Goal: Contribute content: Add original content to the website for others to see

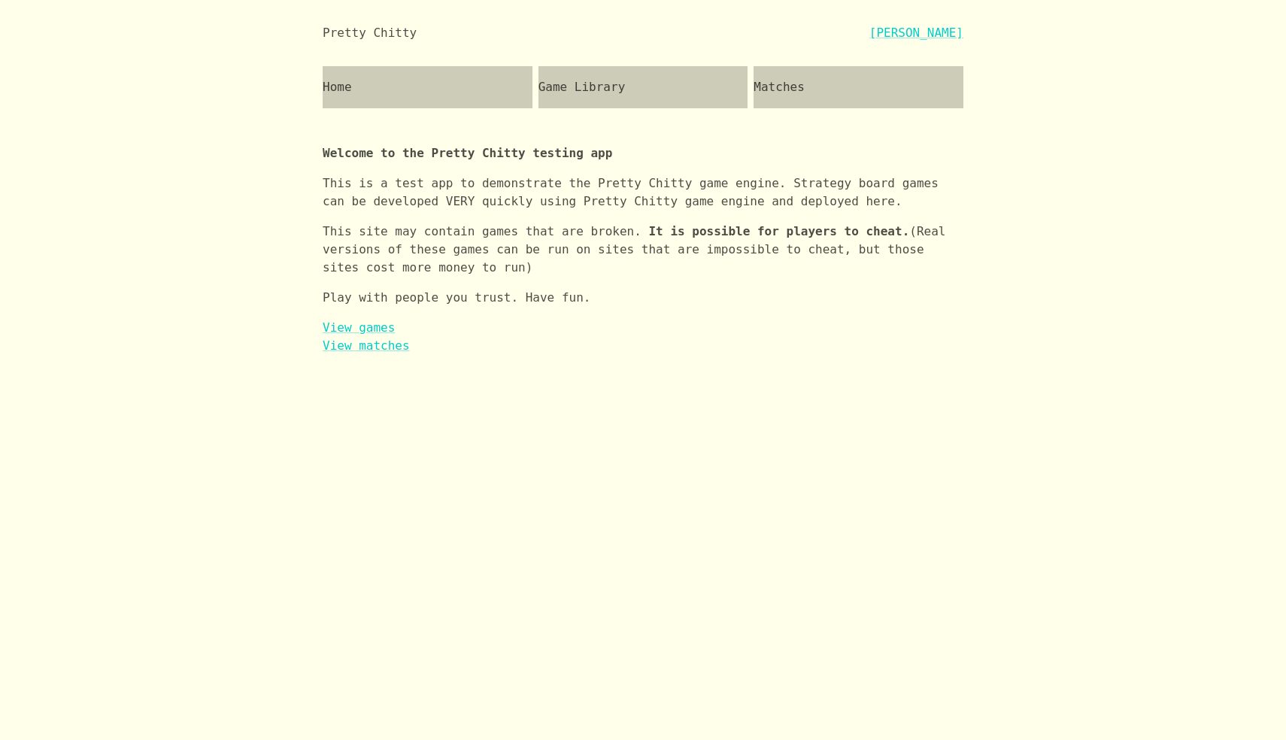
click at [629, 105] on div "Game Library" at bounding box center [643, 87] width 210 height 42
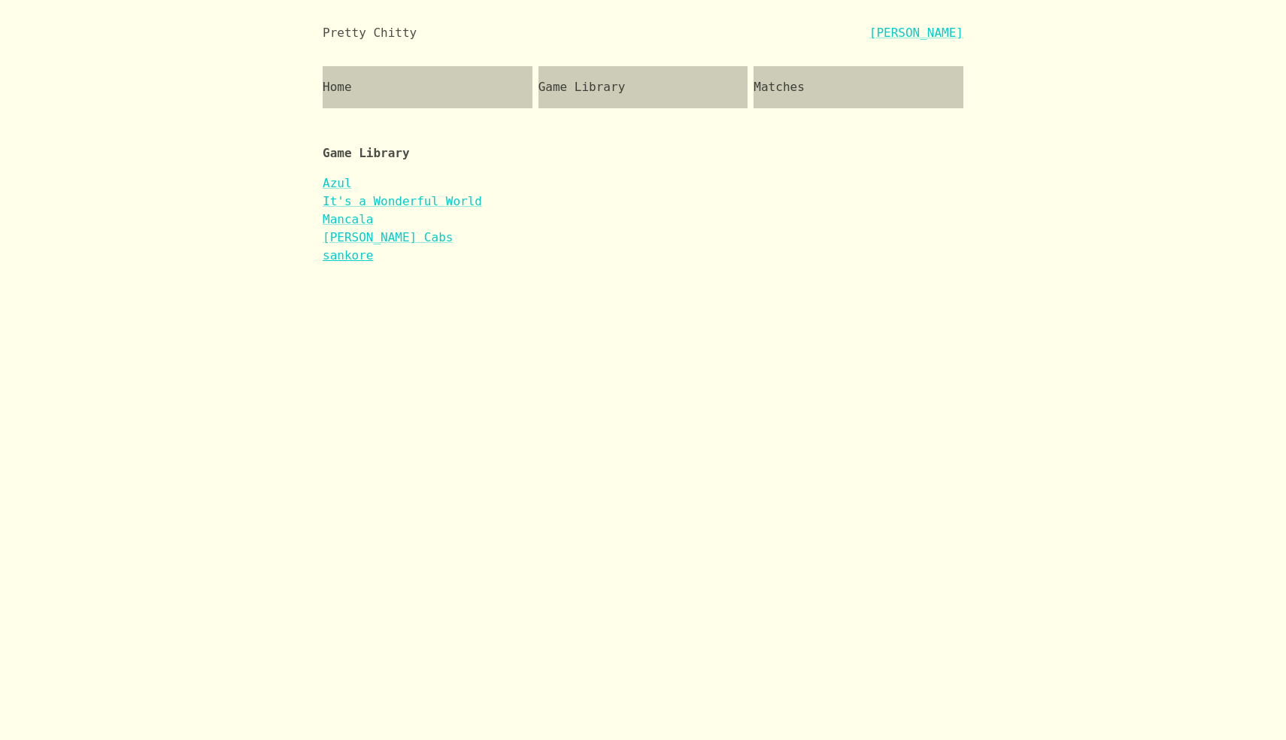
click at [361, 256] on link "sankore" at bounding box center [348, 255] width 50 height 14
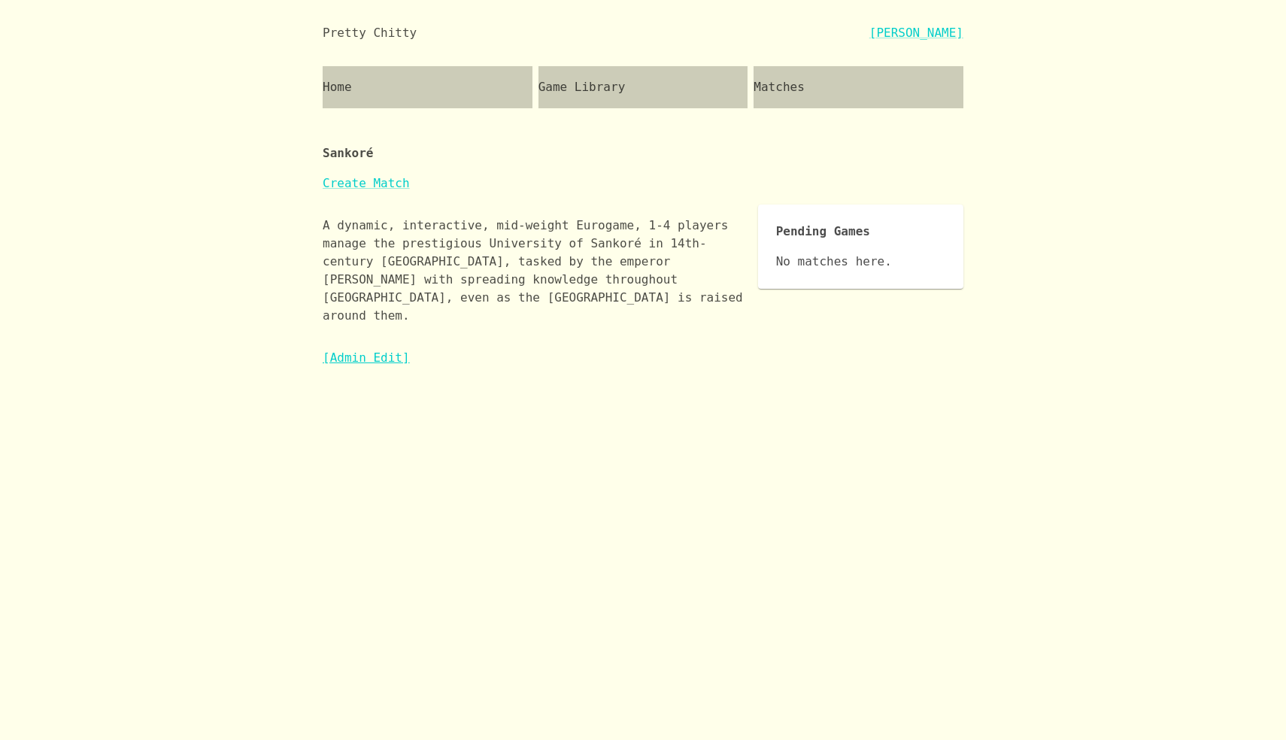
click at [392, 350] on link "[Admin Edit]" at bounding box center [366, 357] width 87 height 14
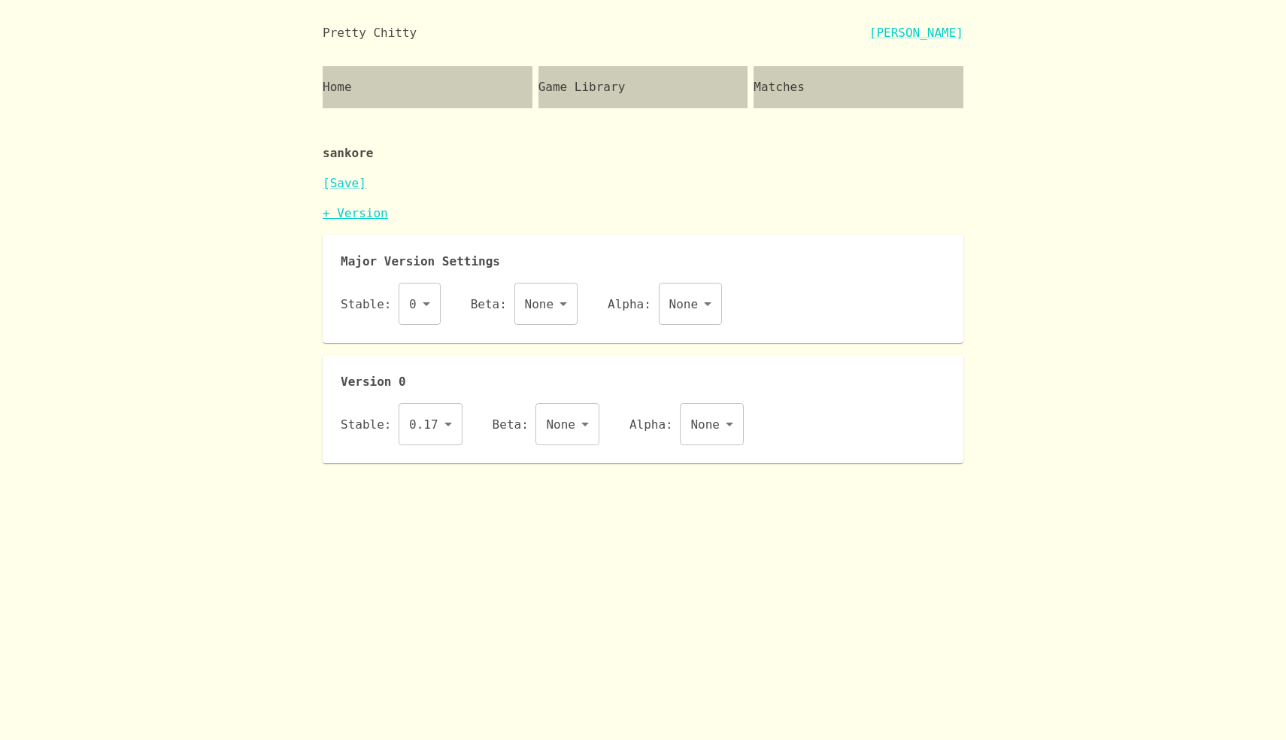
click at [371, 218] on link "+ Version" at bounding box center [355, 213] width 65 height 14
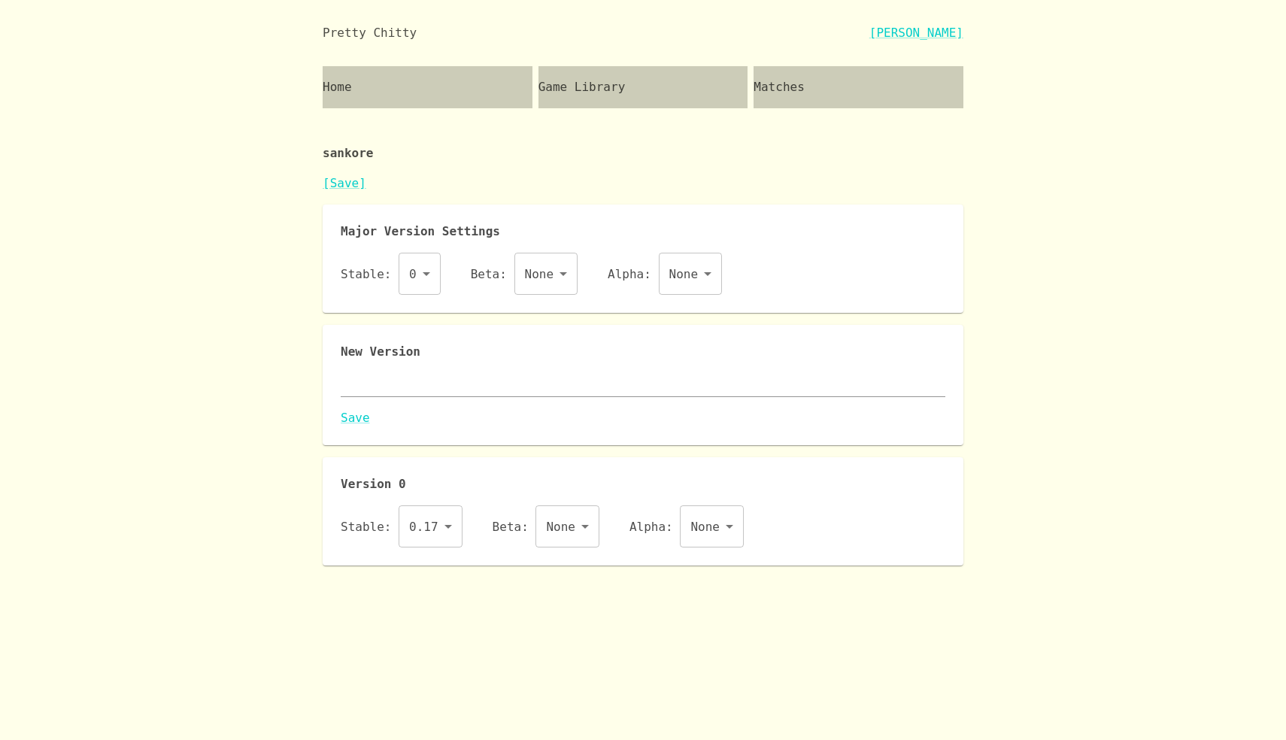
click at [424, 395] on div "x" at bounding box center [643, 385] width 604 height 24
paste textarea "{ "id": "sankore", "name": "Sankoré", "major": 0, "description": "A dynamic, in…"
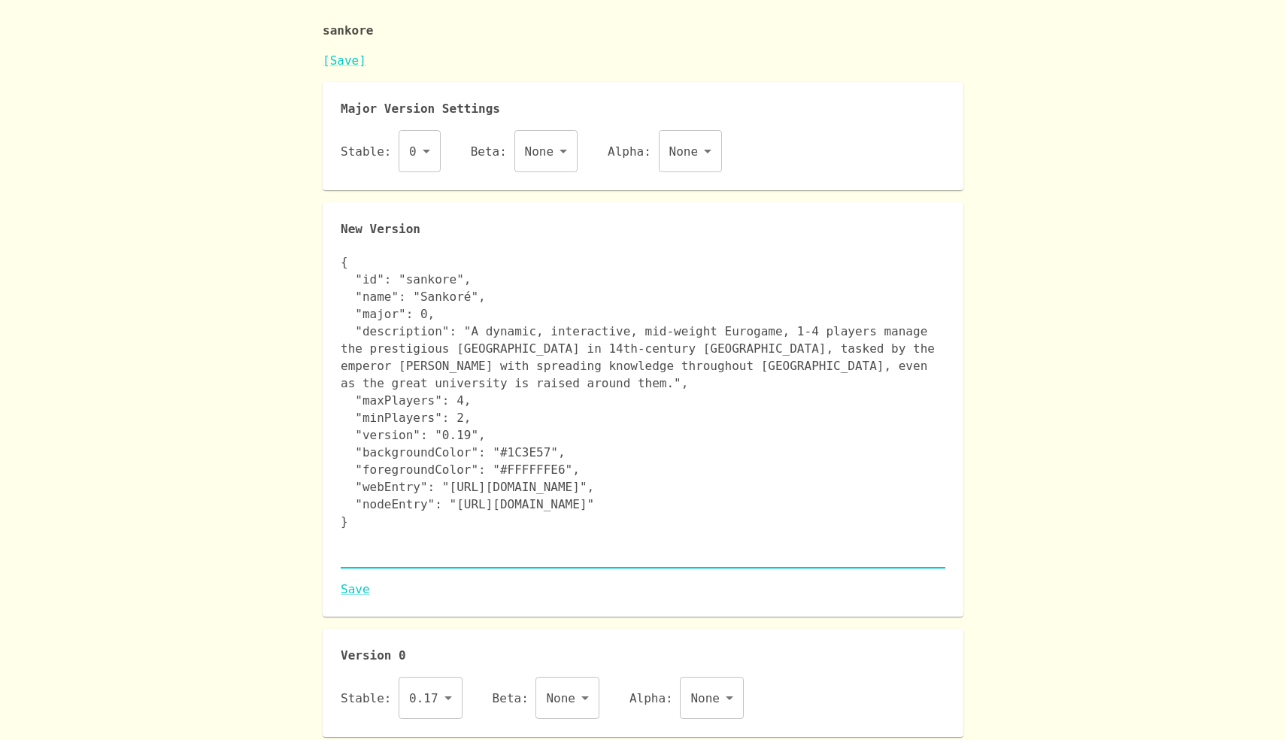
scroll to position [130, 0]
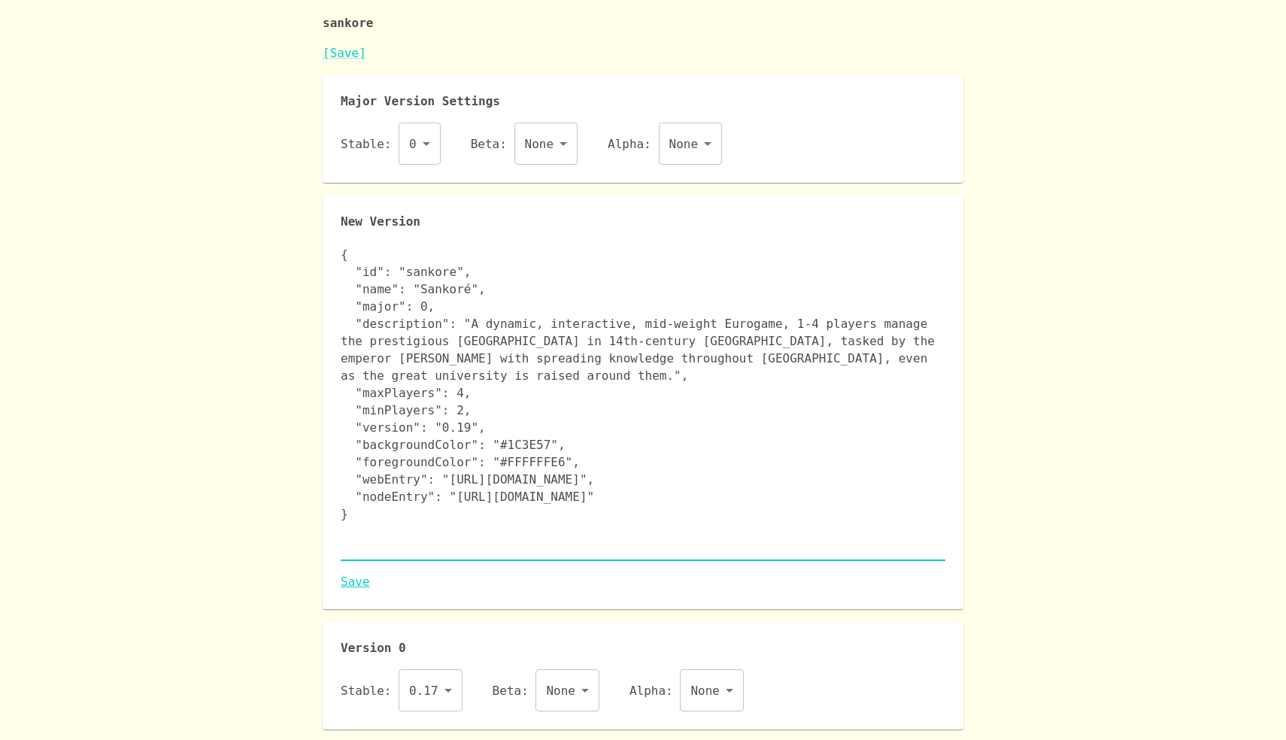
type textarea "{ "id": "sankore", "name": "Sankoré", "major": 0, "description": "A dynamic, in…"
click at [356, 577] on link "Save" at bounding box center [643, 582] width 604 height 18
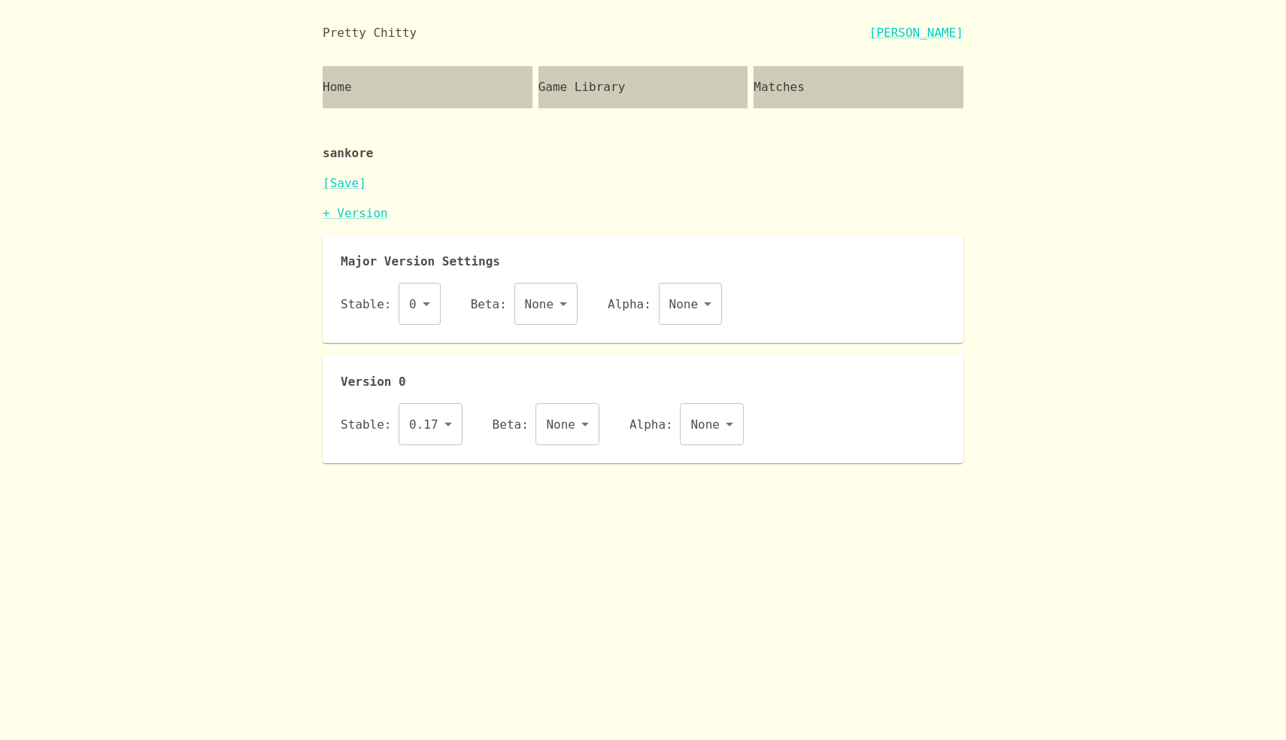
scroll to position [0, 0]
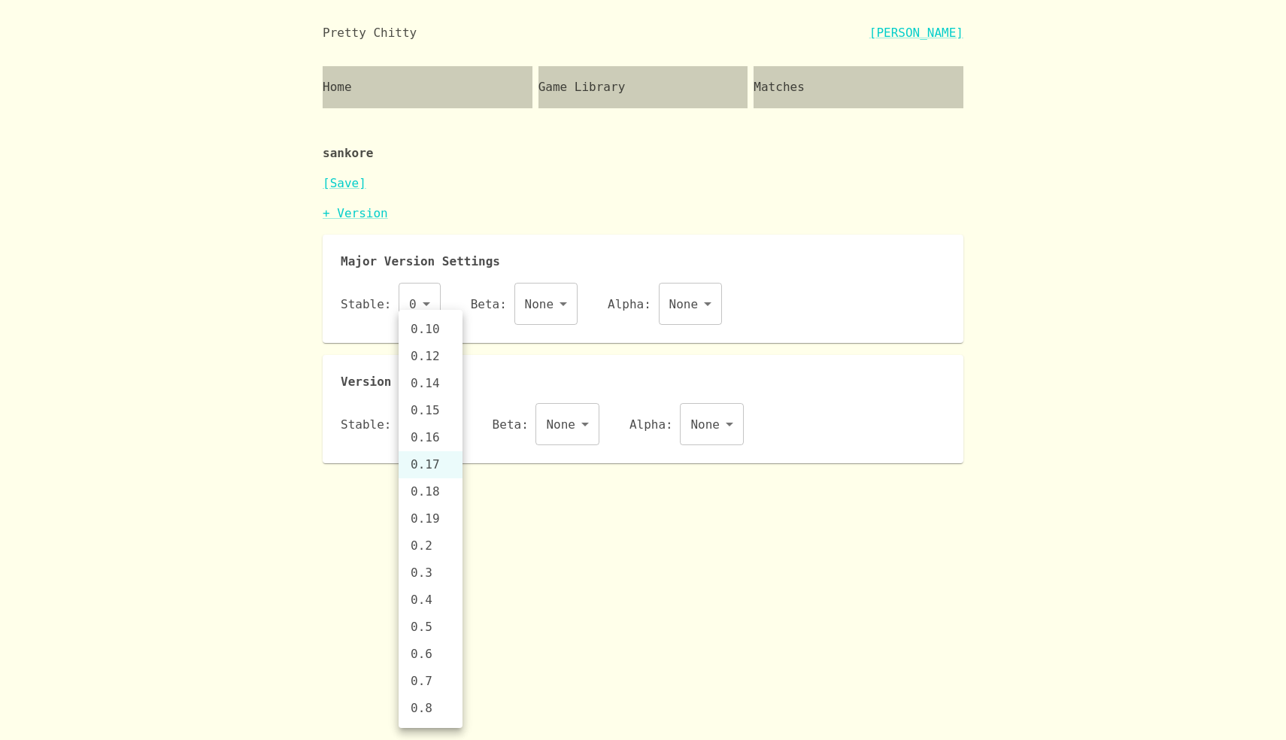
click at [447, 419] on body "Pretty Chitty Josh Breckman Home Game Library Matches sankore [Save] + Version …" at bounding box center [643, 231] width 1286 height 463
click at [424, 514] on li "0.19" at bounding box center [430, 518] width 64 height 27
type input "0.19"
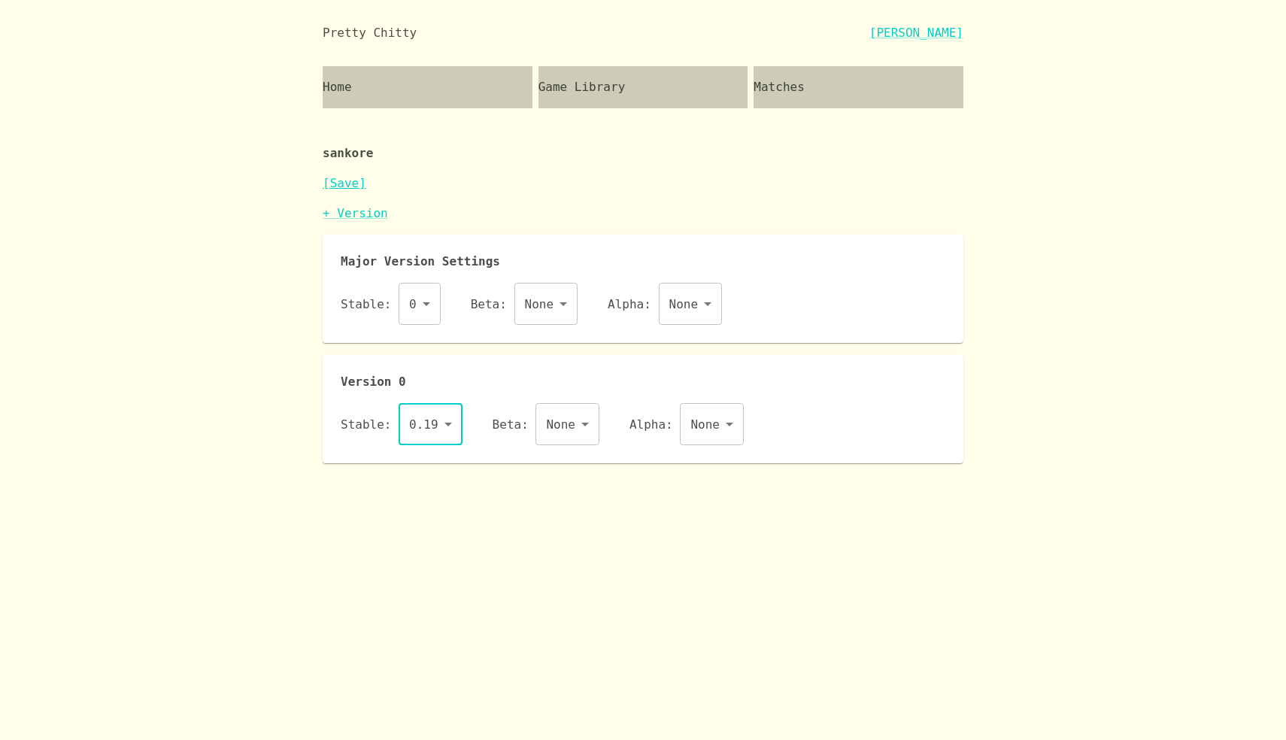
click at [346, 180] on link "[Save]" at bounding box center [345, 183] width 44 height 14
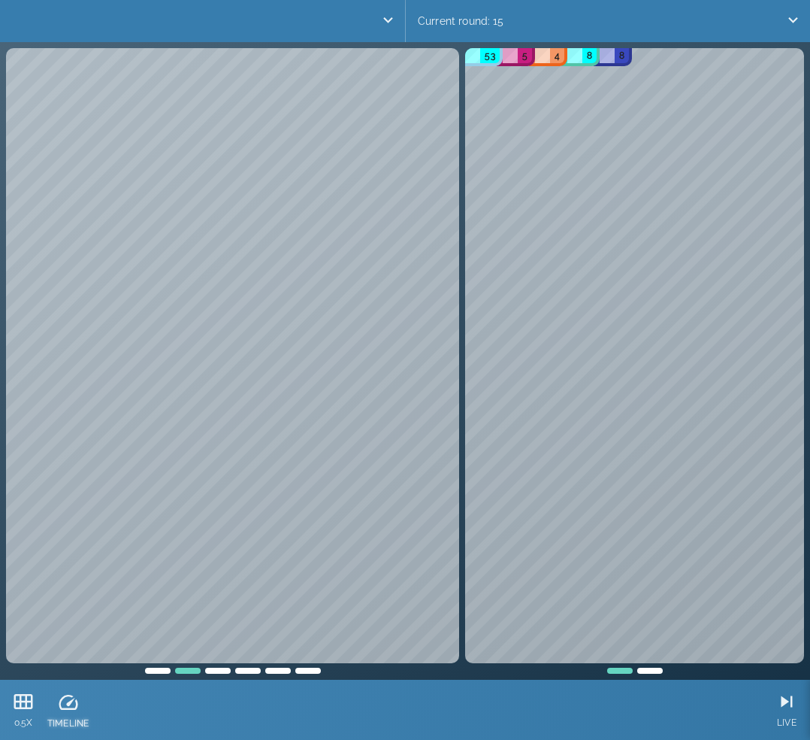
click at [74, 695] on icon at bounding box center [68, 702] width 23 height 23
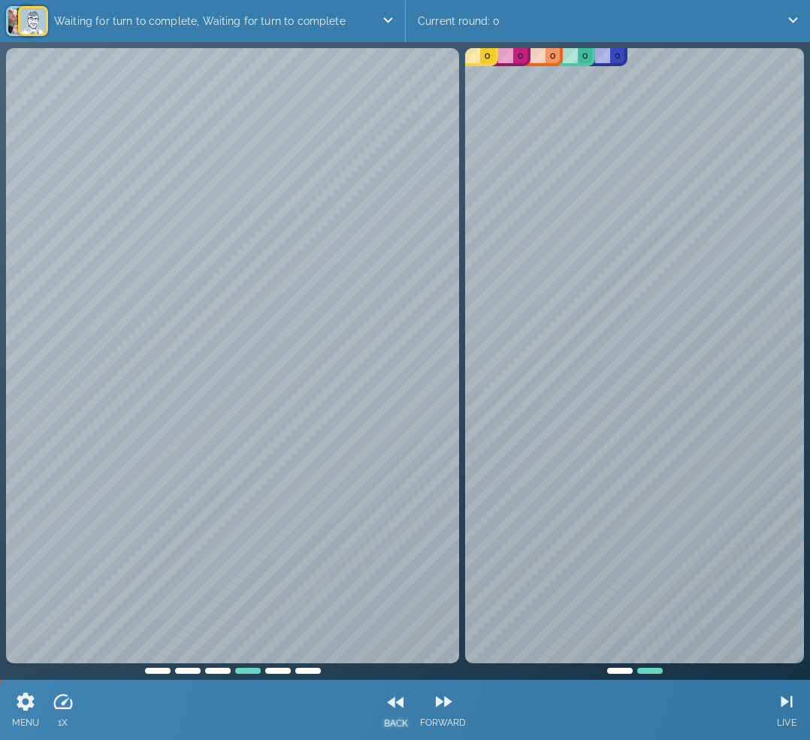
click at [399, 701] on icon at bounding box center [395, 702] width 17 height 11
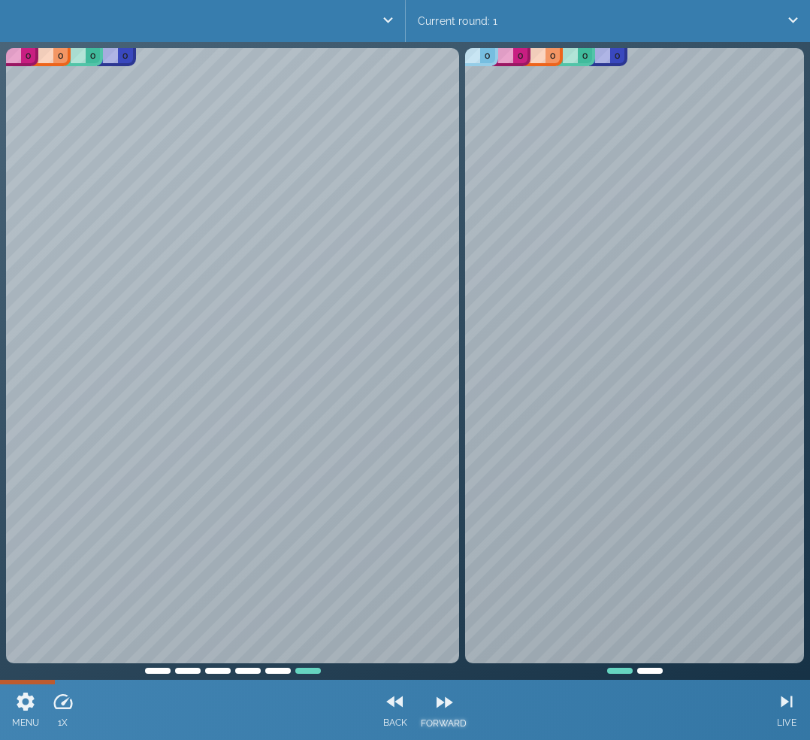
click at [446, 695] on icon at bounding box center [444, 702] width 23 height 23
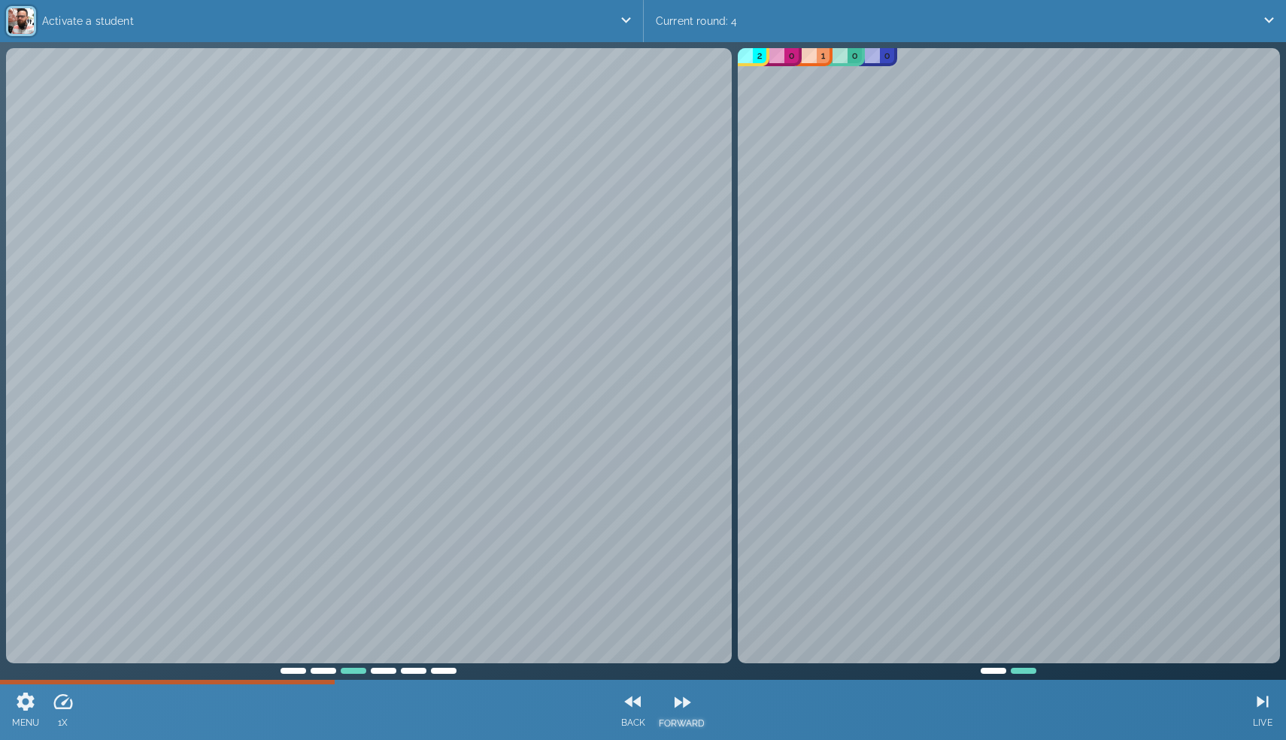
click at [693, 712] on div at bounding box center [682, 702] width 47 height 23
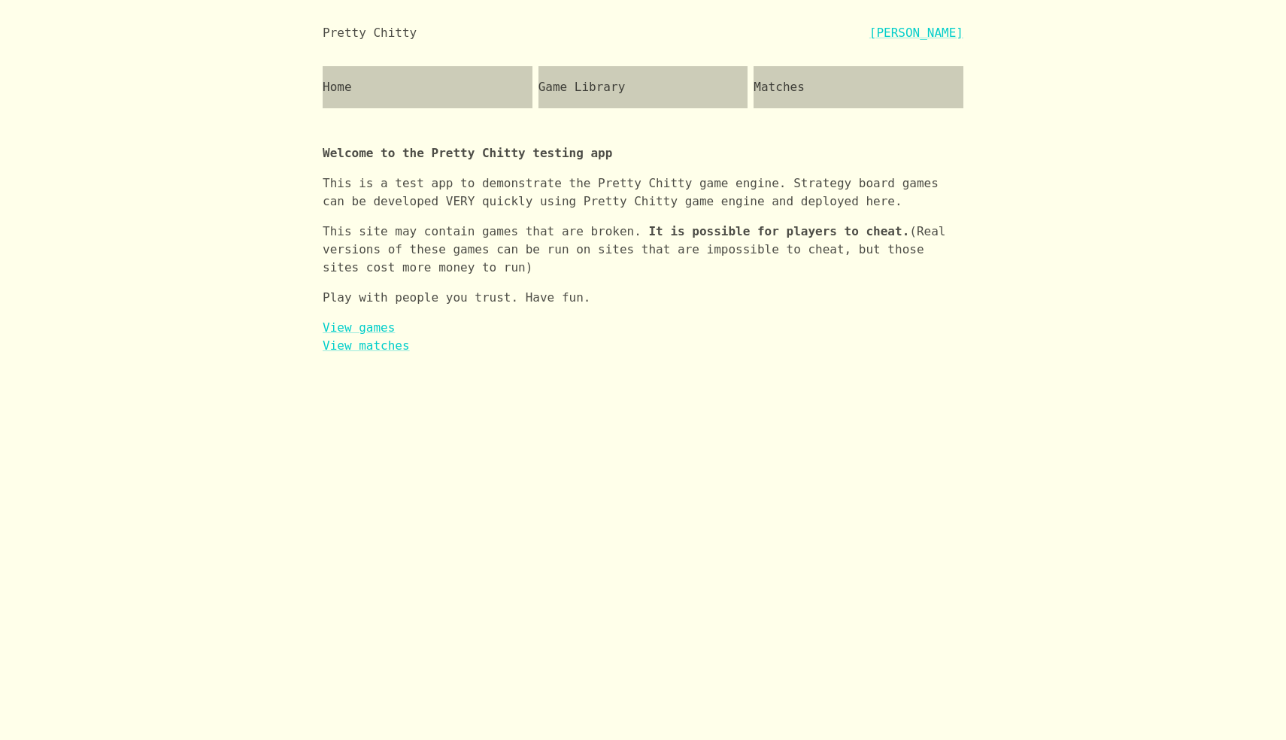
click at [595, 85] on div "Game Library" at bounding box center [643, 87] width 210 height 42
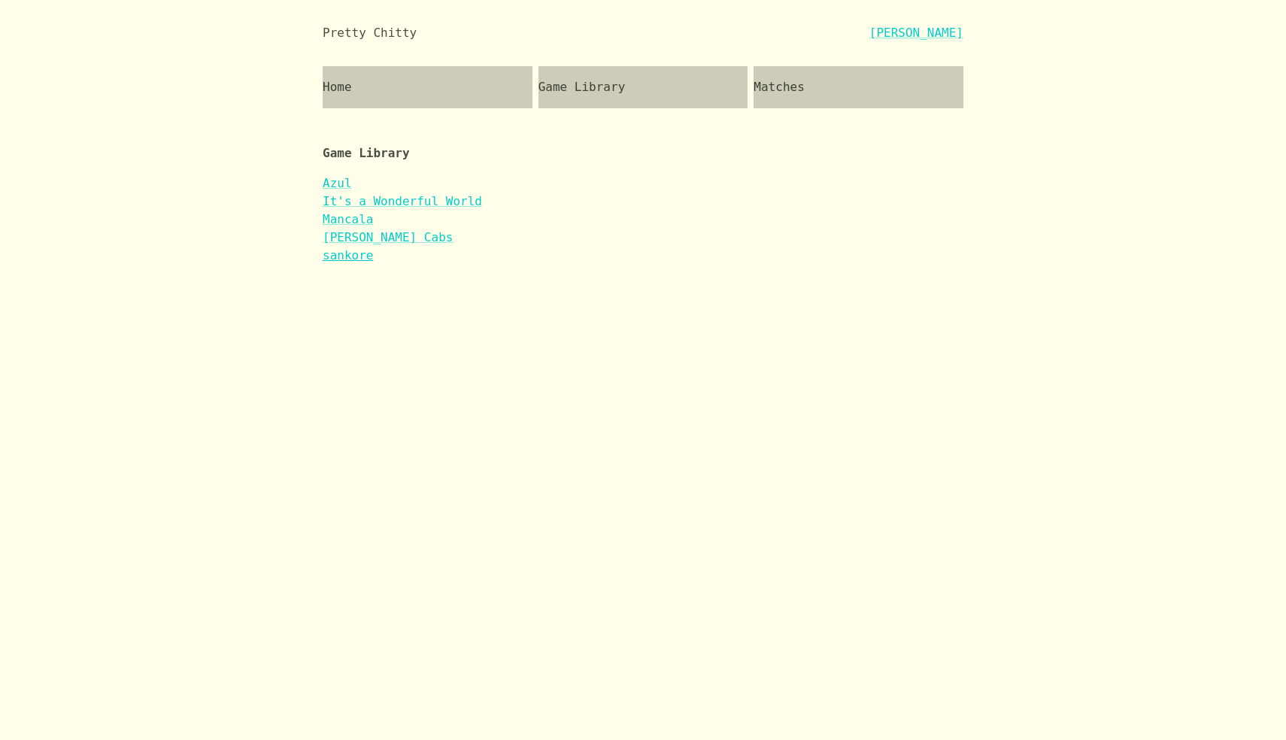
click at [357, 257] on link "sankore" at bounding box center [348, 255] width 50 height 14
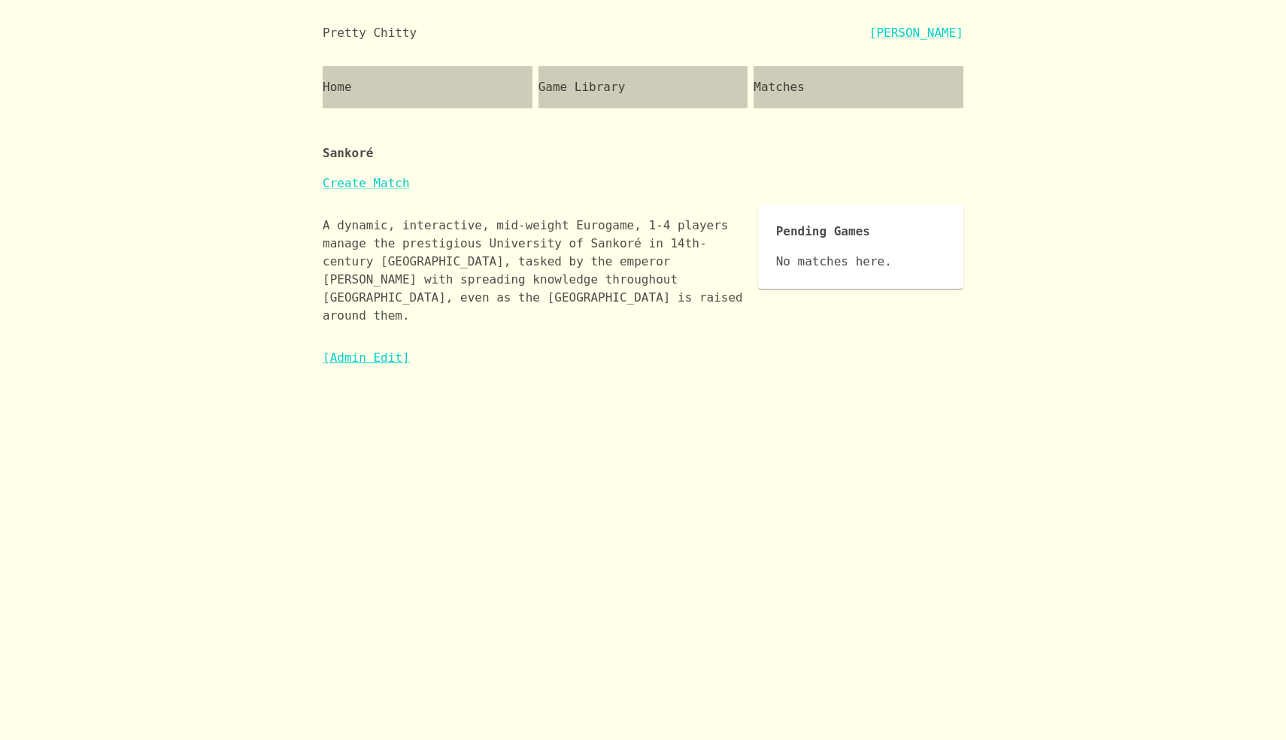
click at [387, 350] on link "[Admin Edit]" at bounding box center [366, 357] width 87 height 14
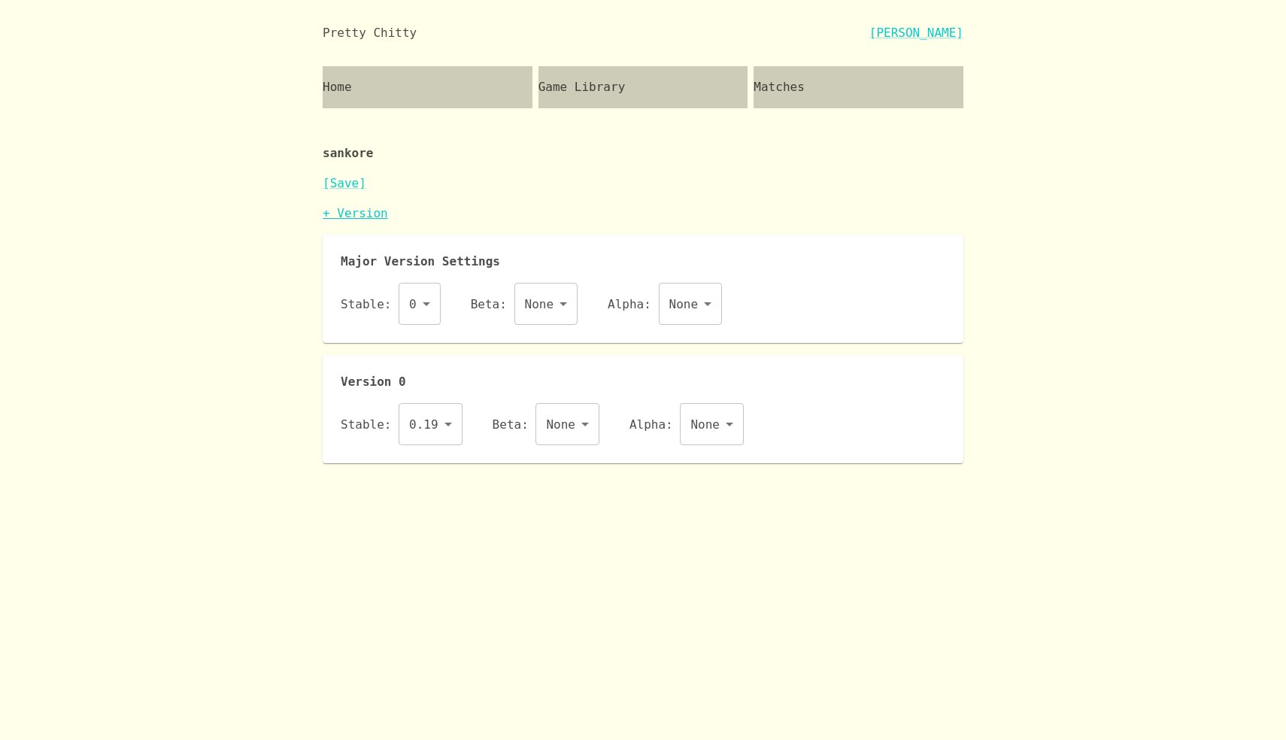
click at [361, 211] on link "+ Version" at bounding box center [355, 213] width 65 height 14
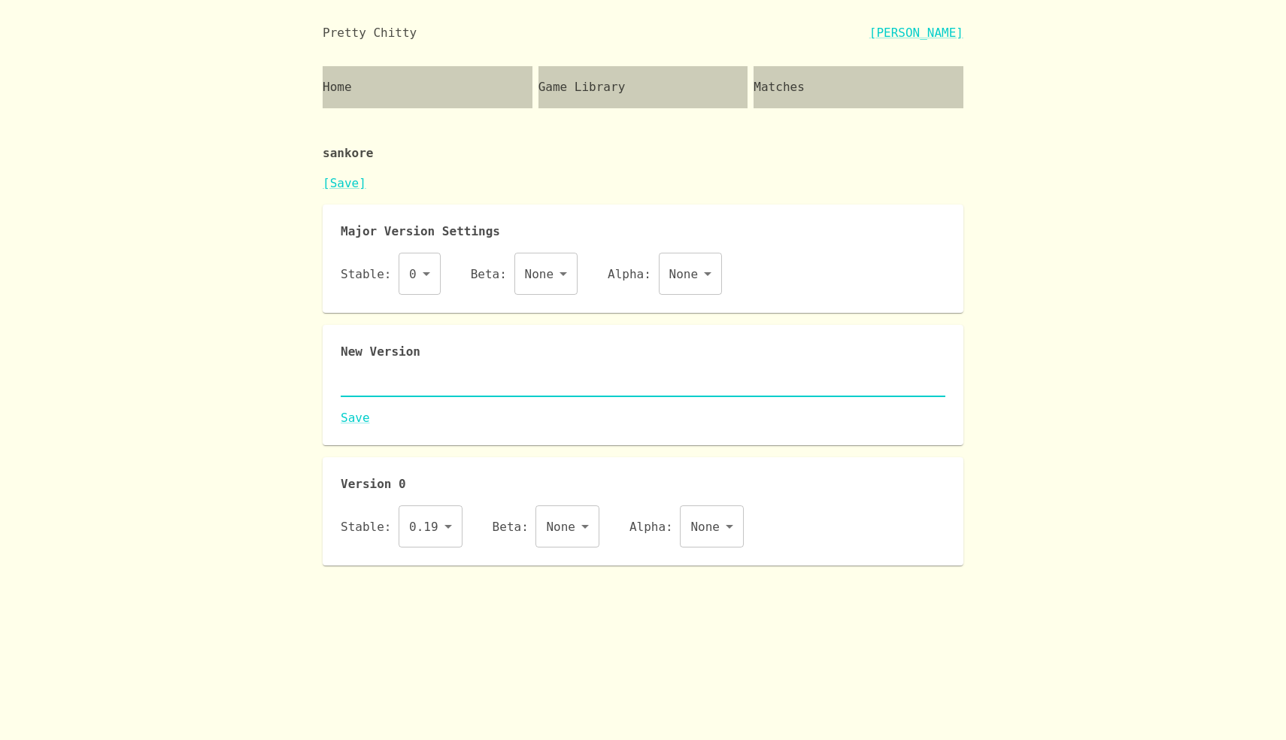
click at [440, 381] on textarea at bounding box center [643, 384] width 604 height 17
paste textarea "{ "id": "sankore", "name": "Sankoré", "major": 0, "description": "A dynamic, in…"
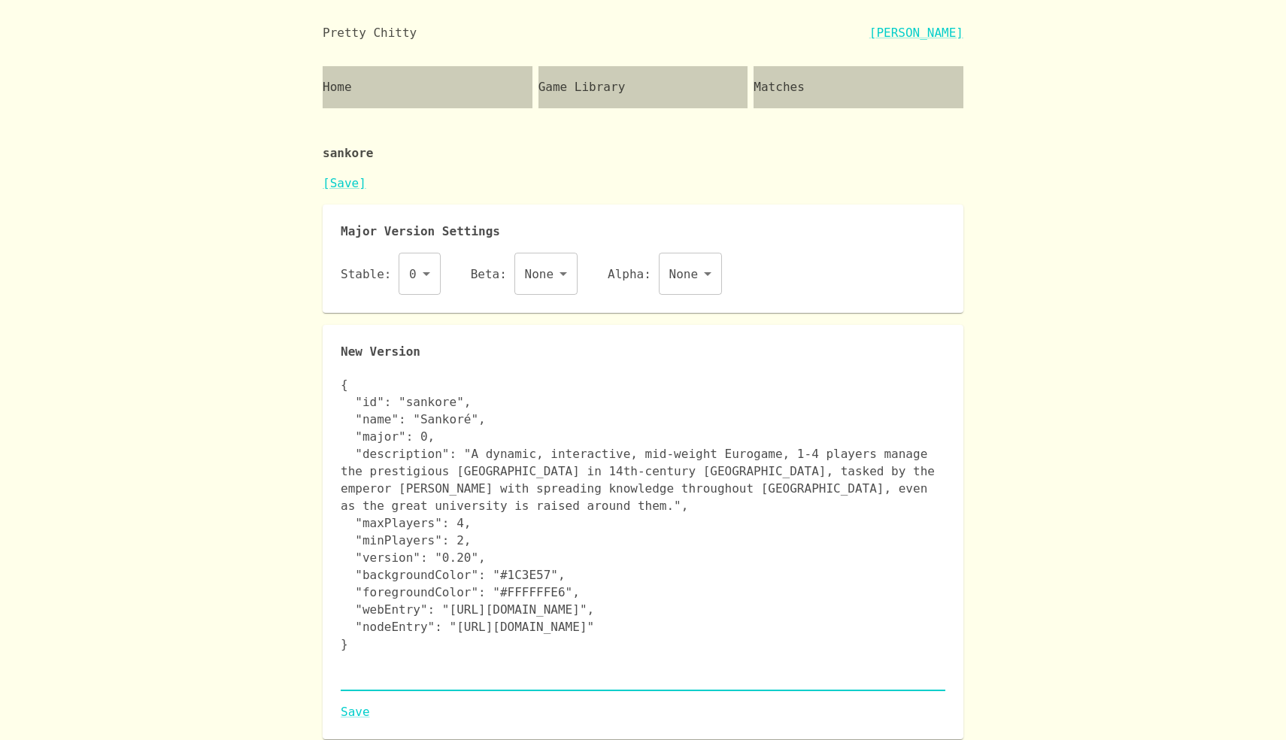
scroll to position [132, 0]
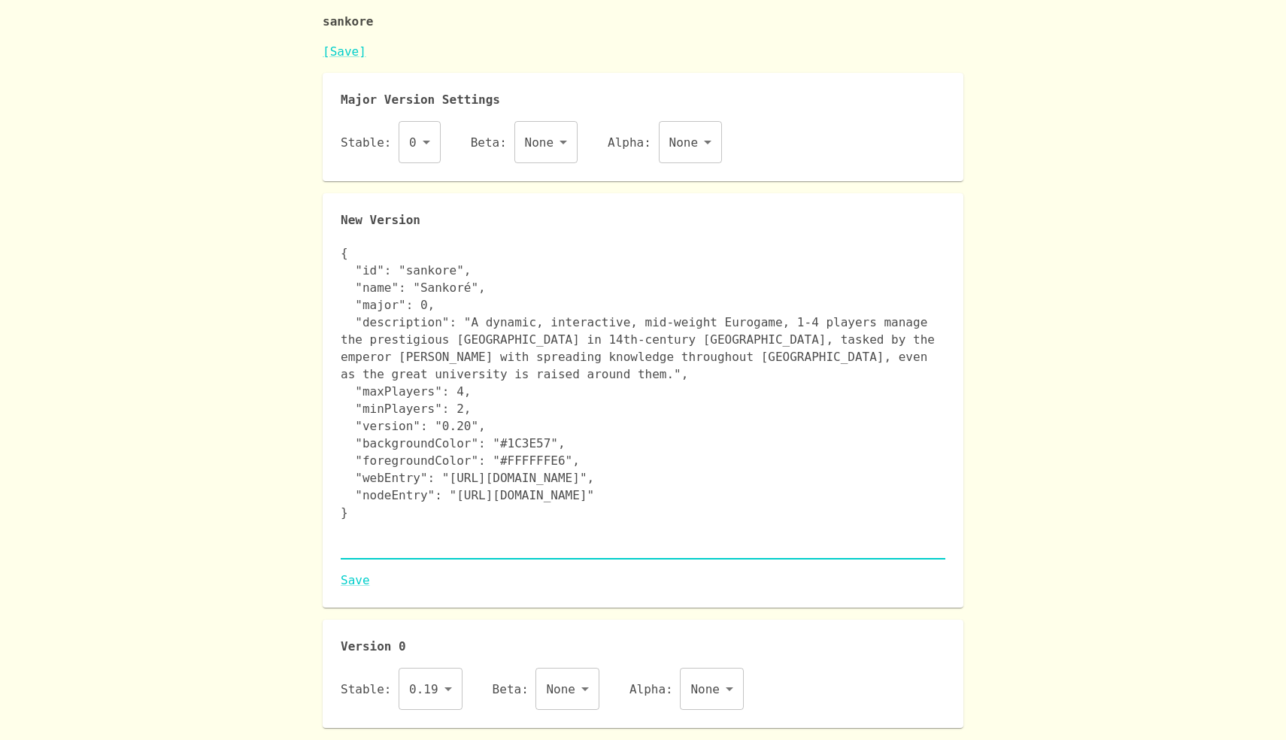
type textarea "{ "id": "sankore", "name": "Sankoré", "major": 0, "description": "A dynamic, in…"
click at [418, 679] on body "Pretty Chitty Josh Breckman Home Game Library Matches sankore [Save] Major Vers…" at bounding box center [643, 297] width 1286 height 859
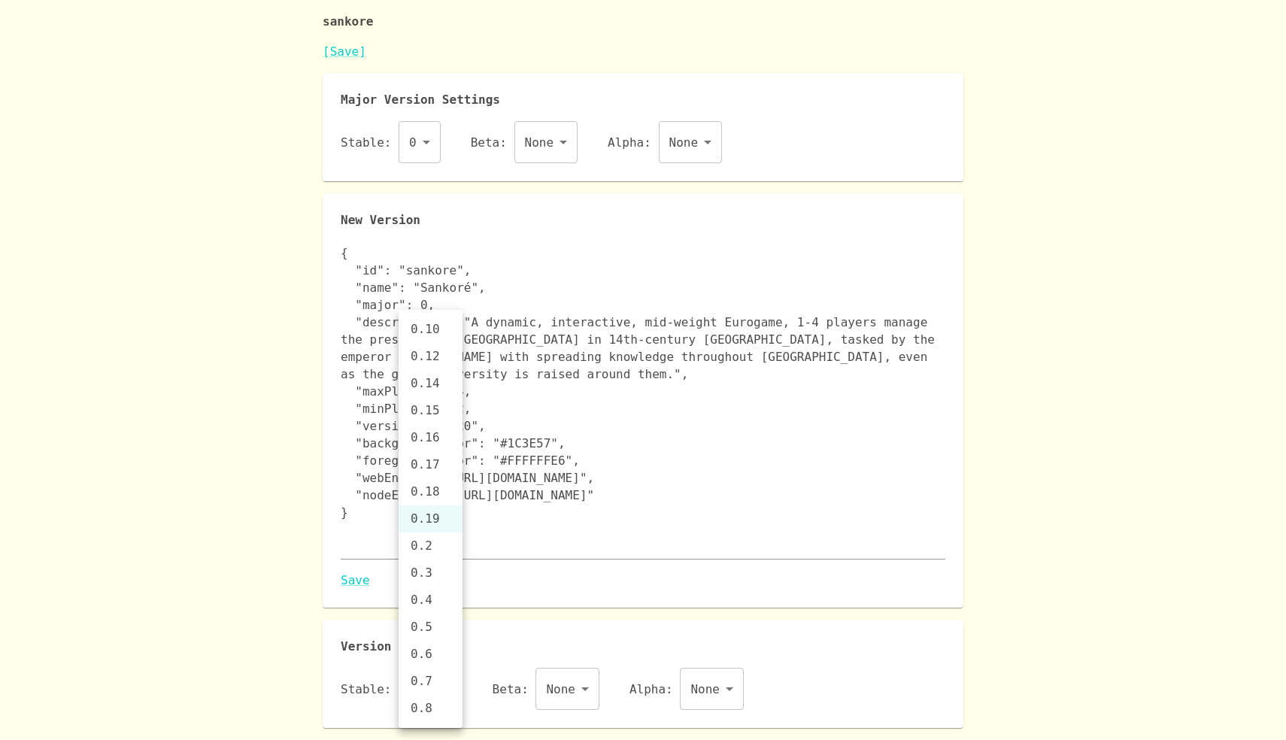
click at [512, 577] on div at bounding box center [643, 370] width 1286 height 740
click at [346, 587] on link "Save" at bounding box center [643, 580] width 604 height 18
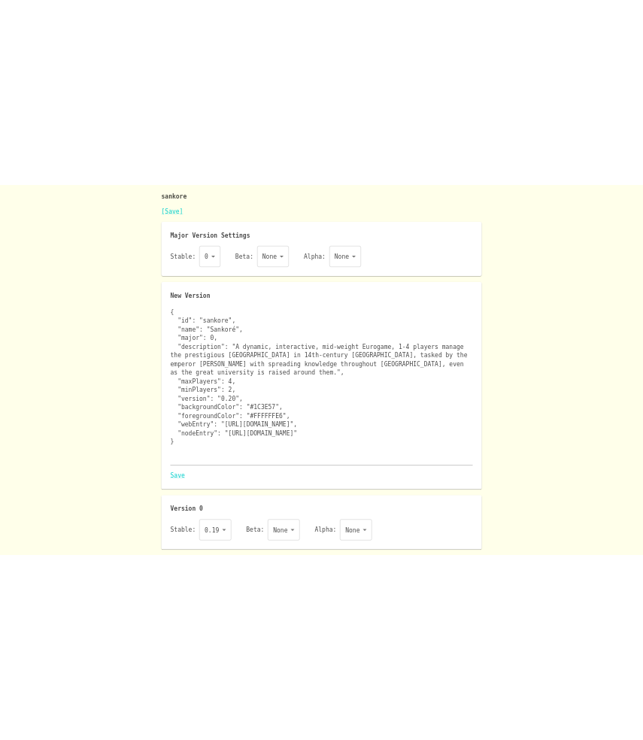
scroll to position [0, 0]
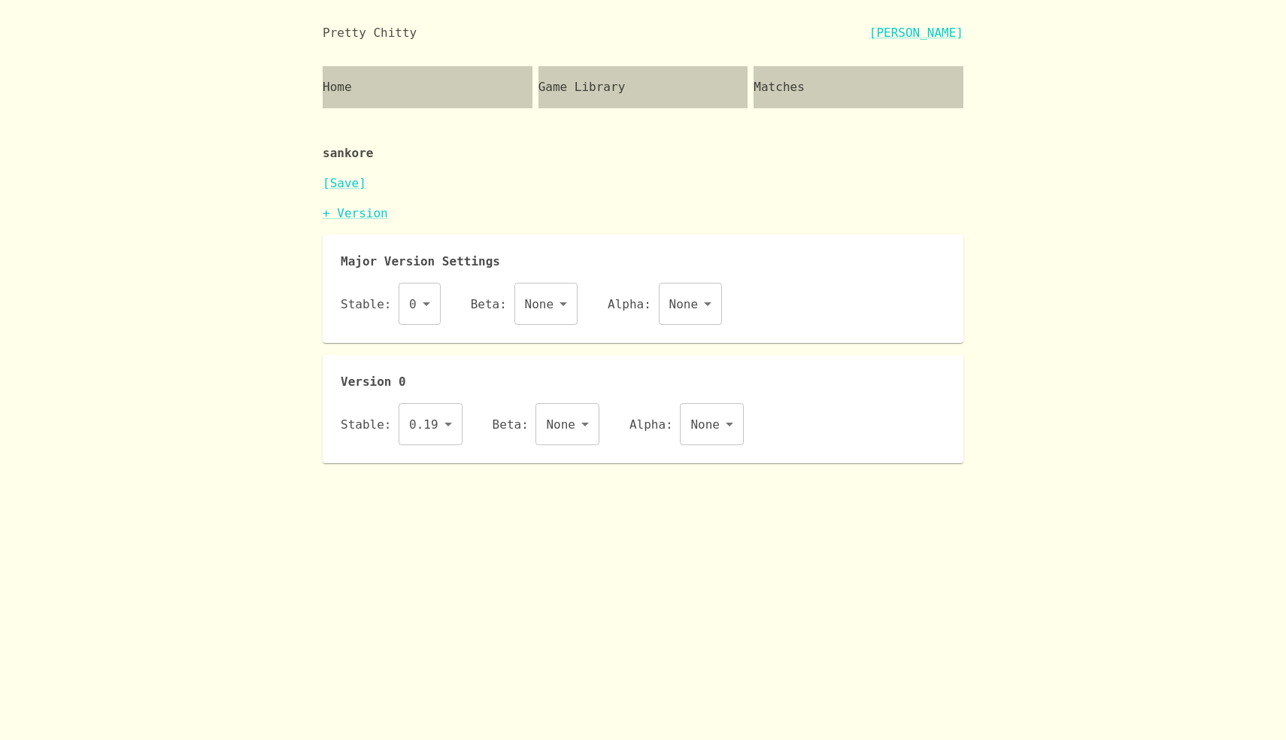
click at [441, 429] on body "Pretty Chitty Josh Breckman Home Game Library Matches sankore [Save] + Version …" at bounding box center [643, 231] width 1286 height 463
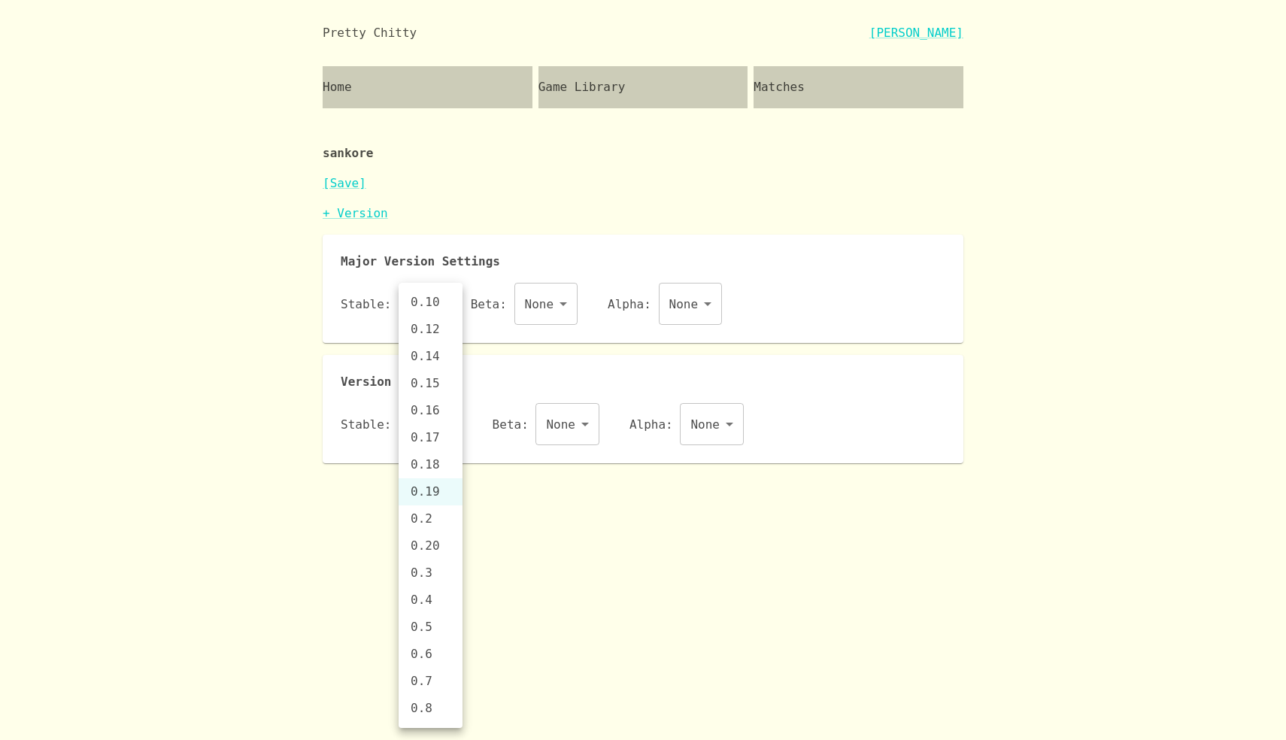
click at [438, 547] on li "0.20" at bounding box center [430, 545] width 64 height 27
type input "0.20"
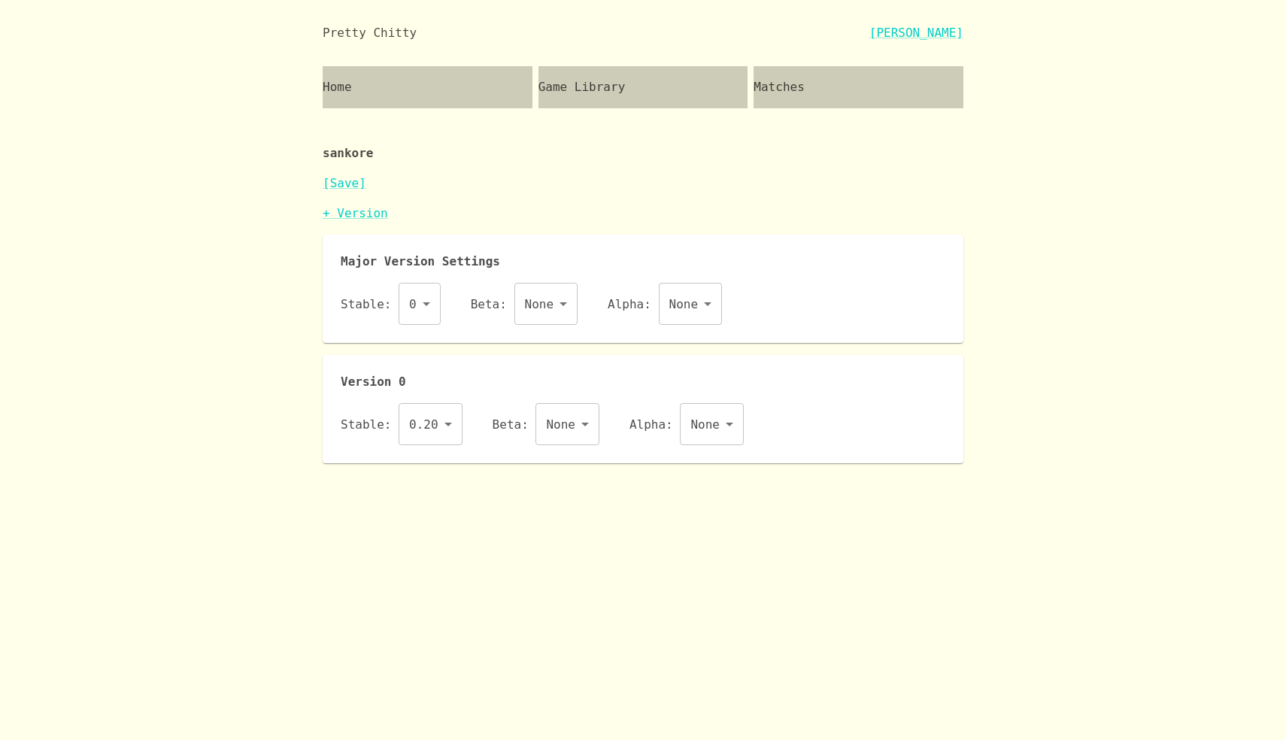
click at [351, 192] on div "[Save]" at bounding box center [643, 189] width 641 height 30
click at [350, 176] on link "[Save]" at bounding box center [345, 183] width 44 height 14
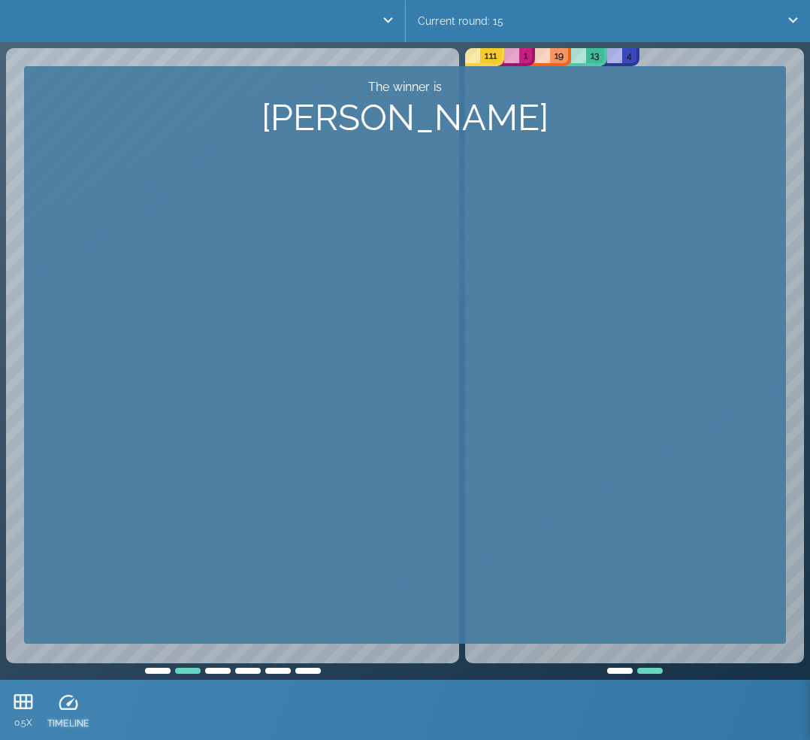
click at [65, 707] on icon at bounding box center [68, 702] width 23 height 23
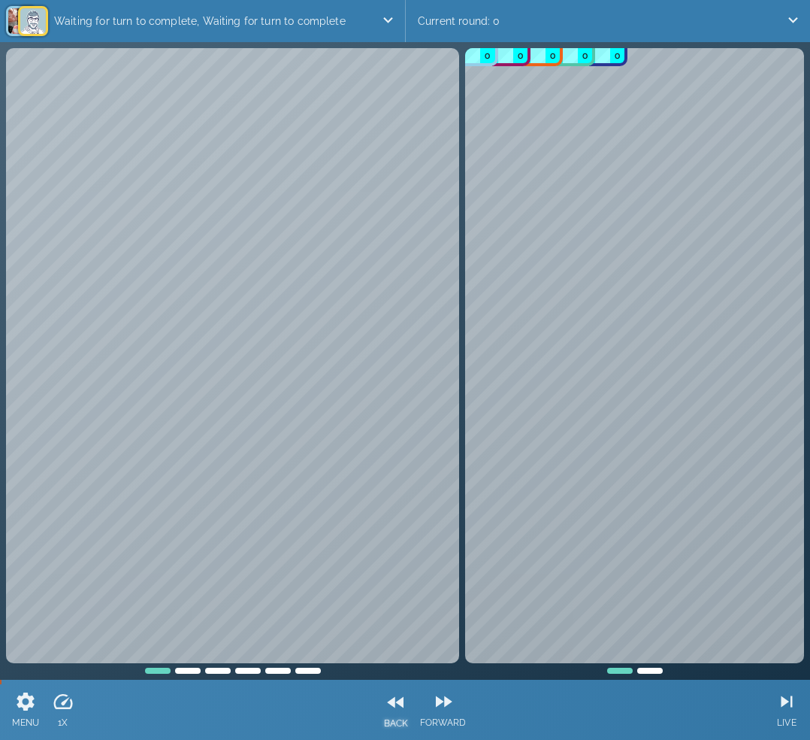
click at [399, 709] on icon at bounding box center [396, 702] width 23 height 23
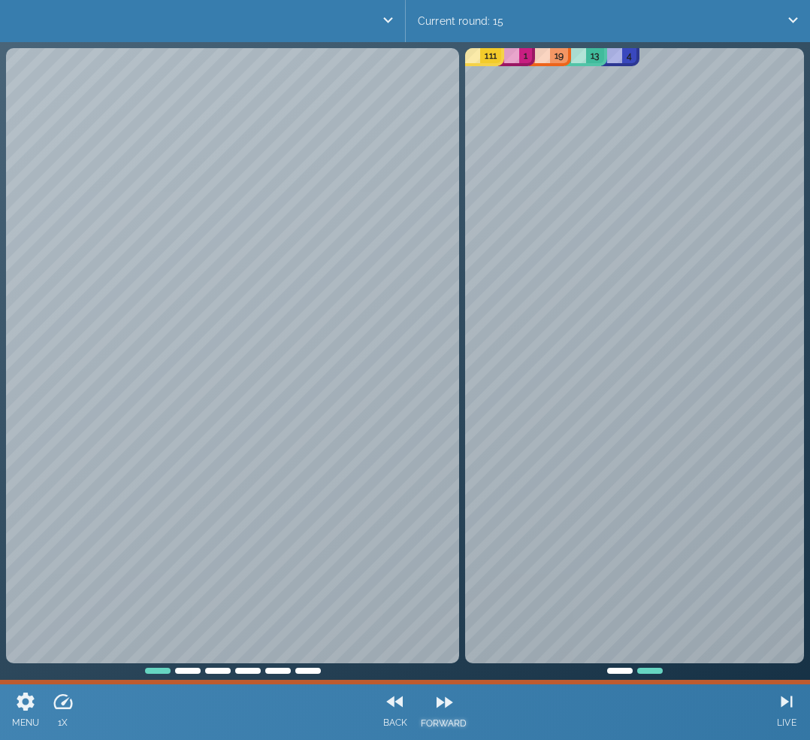
click at [433, 708] on icon at bounding box center [444, 702] width 23 height 23
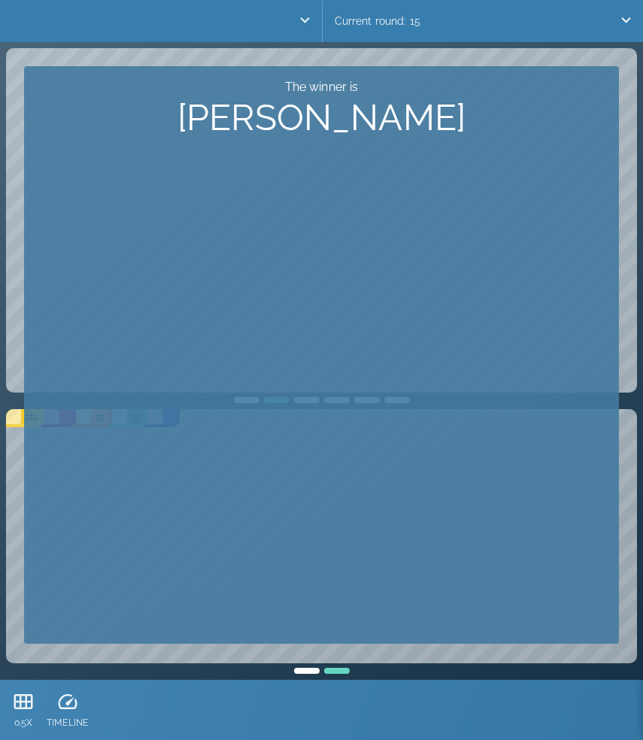
click at [74, 703] on icon at bounding box center [67, 701] width 23 height 23
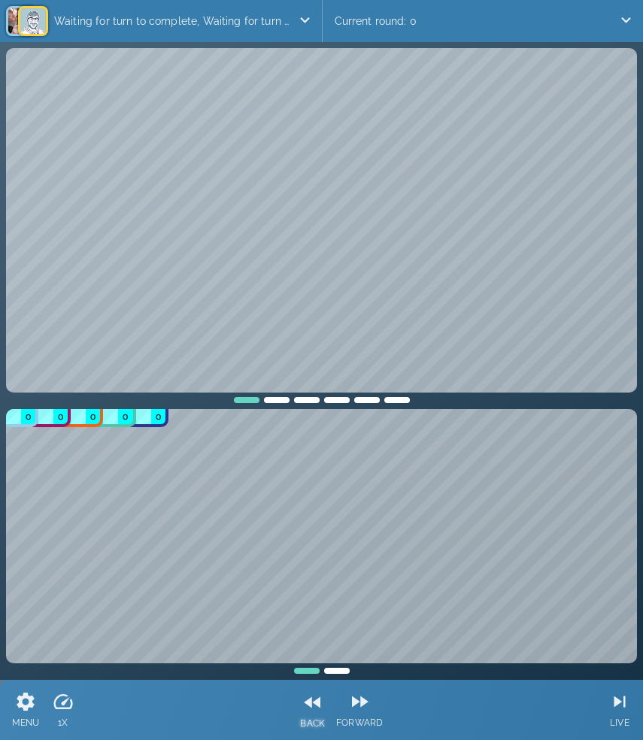
click at [326, 707] on div "BACK" at bounding box center [312, 710] width 37 height 60
